Goal: Find specific page/section: Find specific page/section

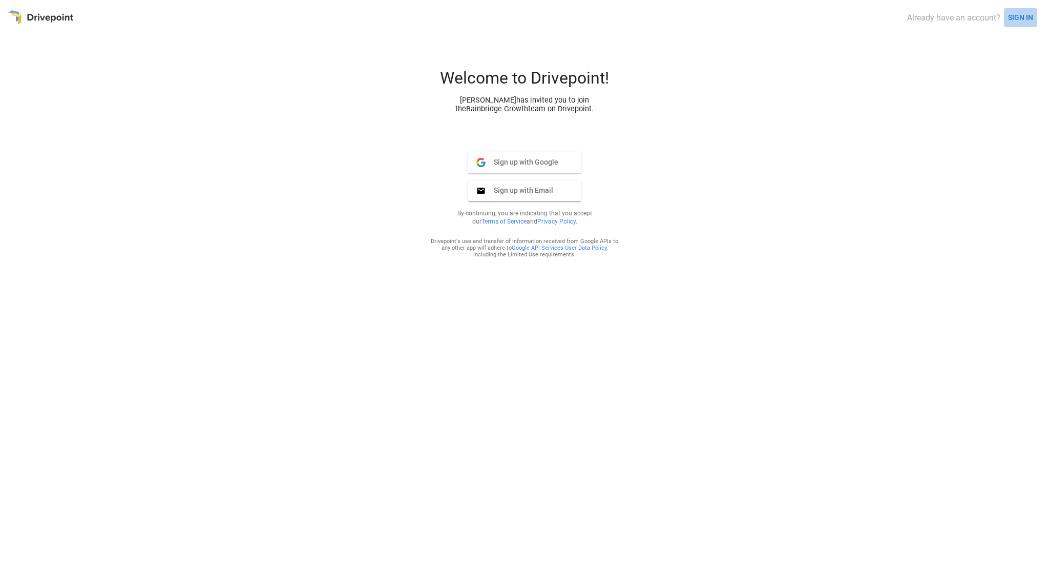
click at [1014, 18] on button "SIGN IN" at bounding box center [1020, 17] width 33 height 19
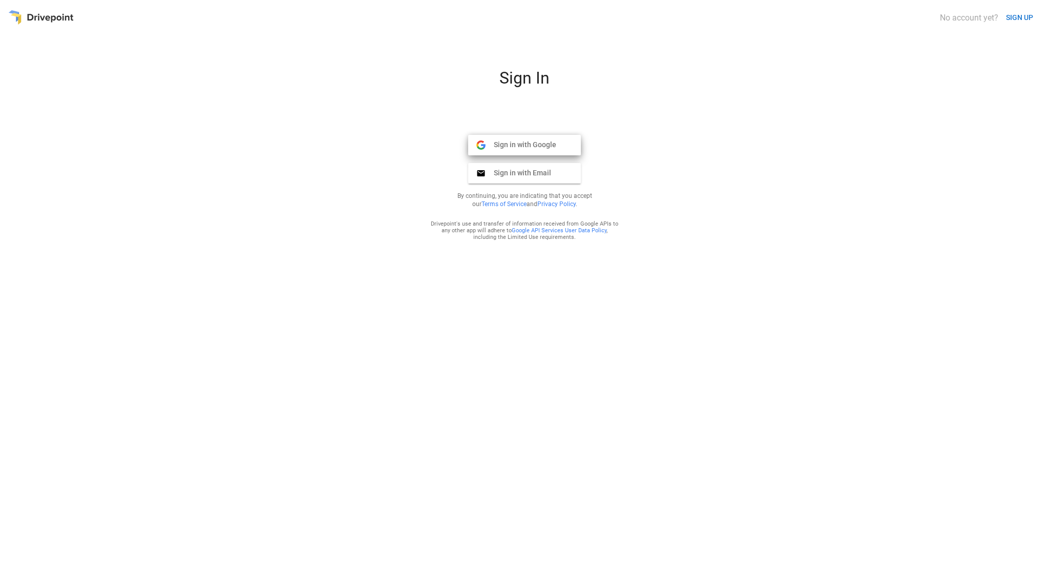
click at [493, 141] on span "Sign in with Google" at bounding box center [521, 144] width 71 height 9
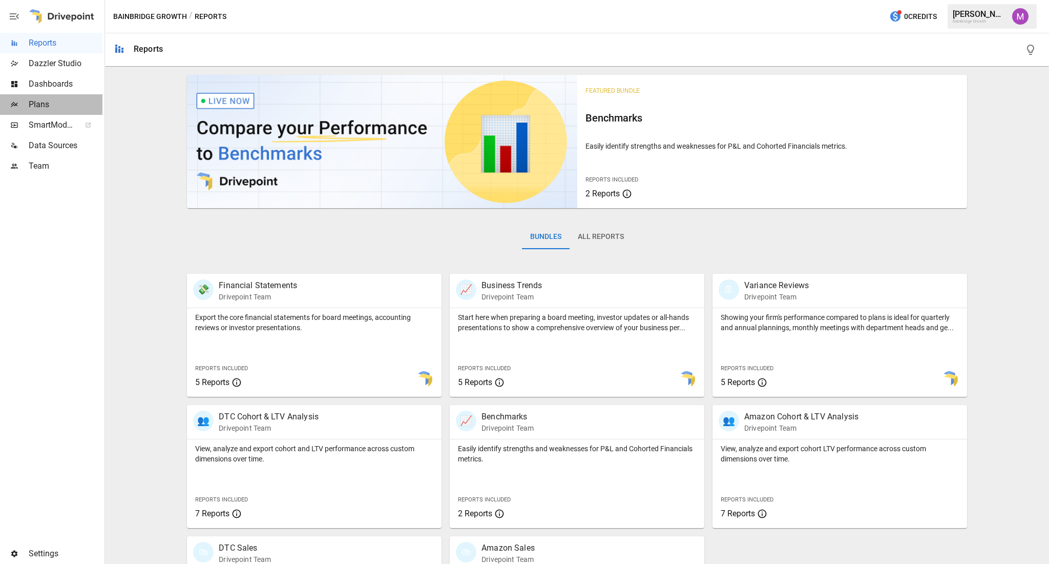
click at [41, 103] on span "Plans" at bounding box center [66, 104] width 74 height 12
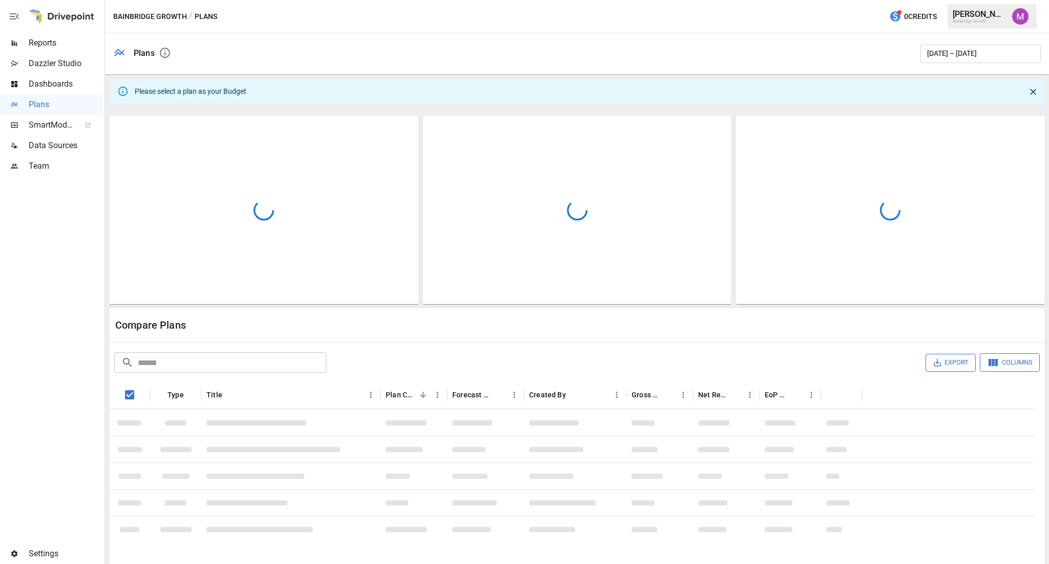
click at [1020, 12] on img "Umer Muhammed" at bounding box center [1020, 16] width 16 height 16
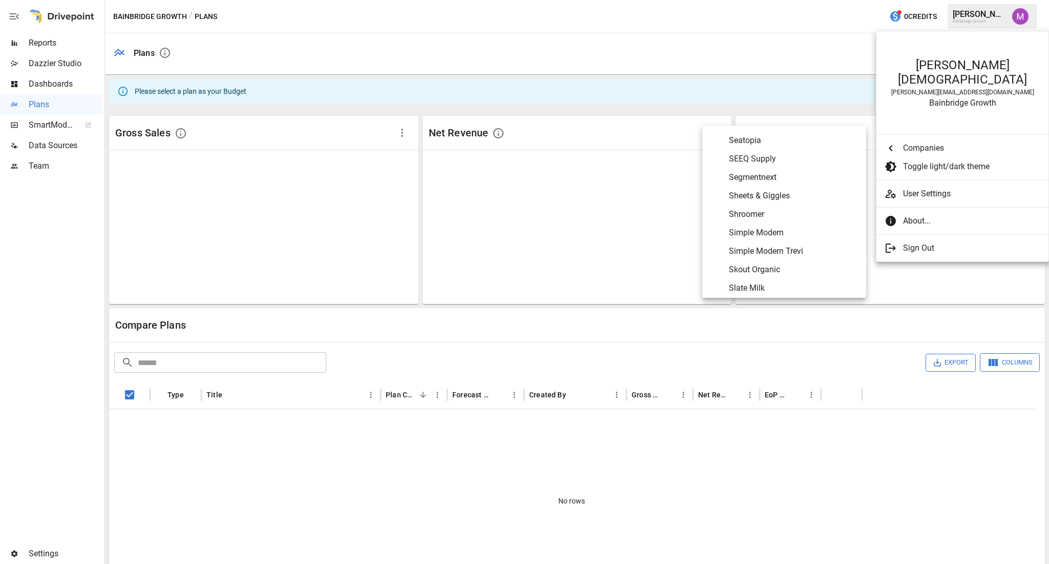
scroll to position [4601, 0]
click at [771, 276] on span "slumbercloud" at bounding box center [793, 278] width 129 height 12
